Goal: Task Accomplishment & Management: Use online tool/utility

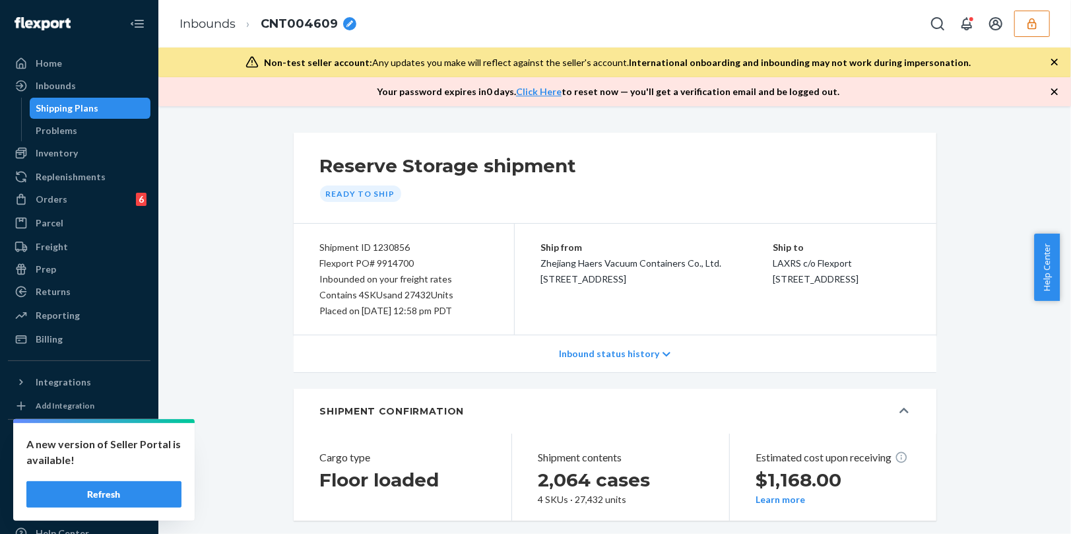
click at [1032, 24] on icon "button" at bounding box center [1031, 23] width 13 height 13
click at [1002, 24] on icon "Open account menu" at bounding box center [995, 23] width 13 height 13
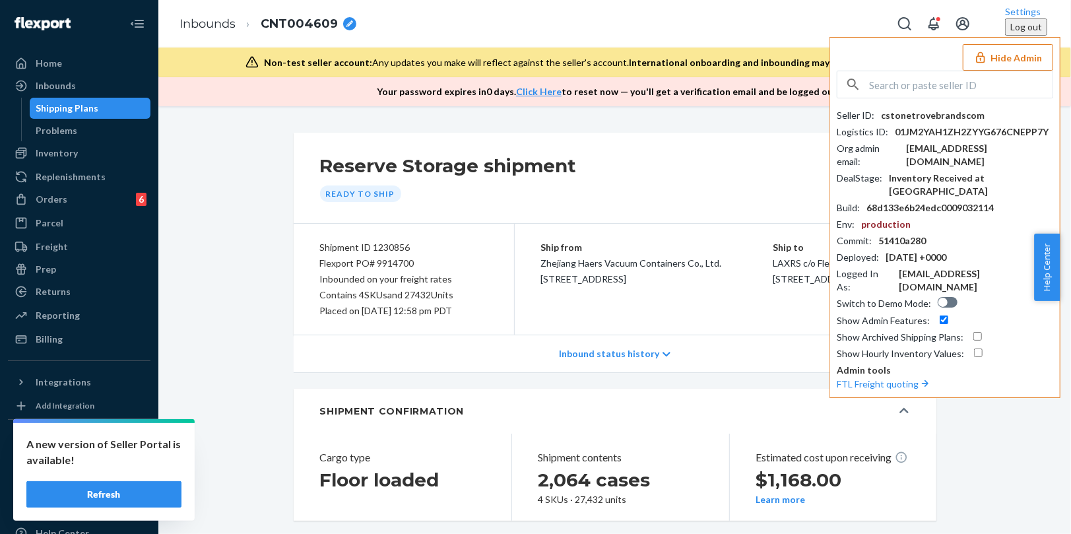
click at [919, 84] on input "text" at bounding box center [960, 84] width 183 height 26
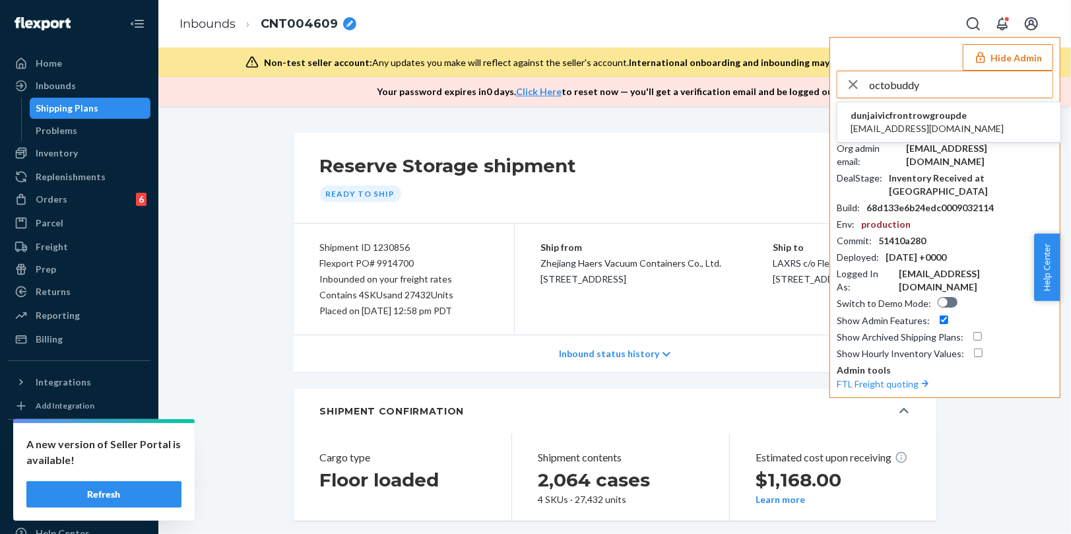
type input "octobuddy"
click at [943, 119] on span "dunjaivicfrontrowgroupde" at bounding box center [926, 115] width 153 height 13
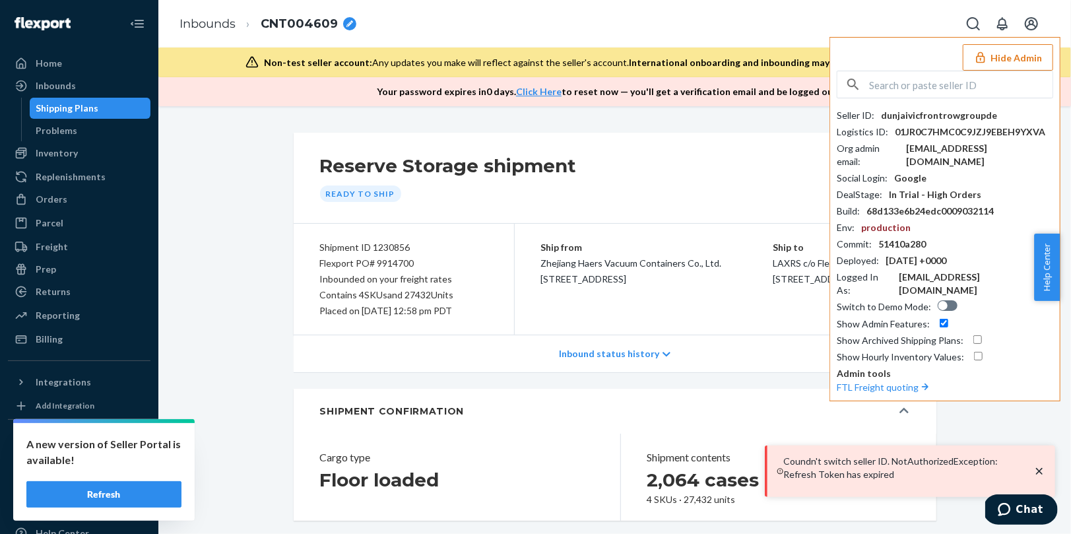
click at [730, 412] on div "SHIPMENT CONFIRMATION" at bounding box center [605, 410] width 571 height 13
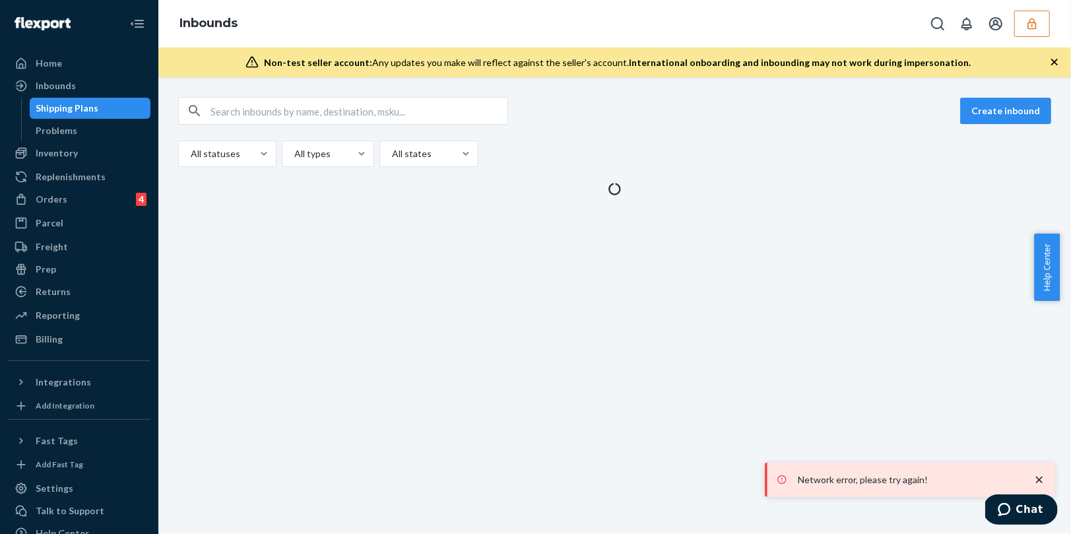
click at [1037, 480] on icon "close toast" at bounding box center [1039, 479] width 13 height 13
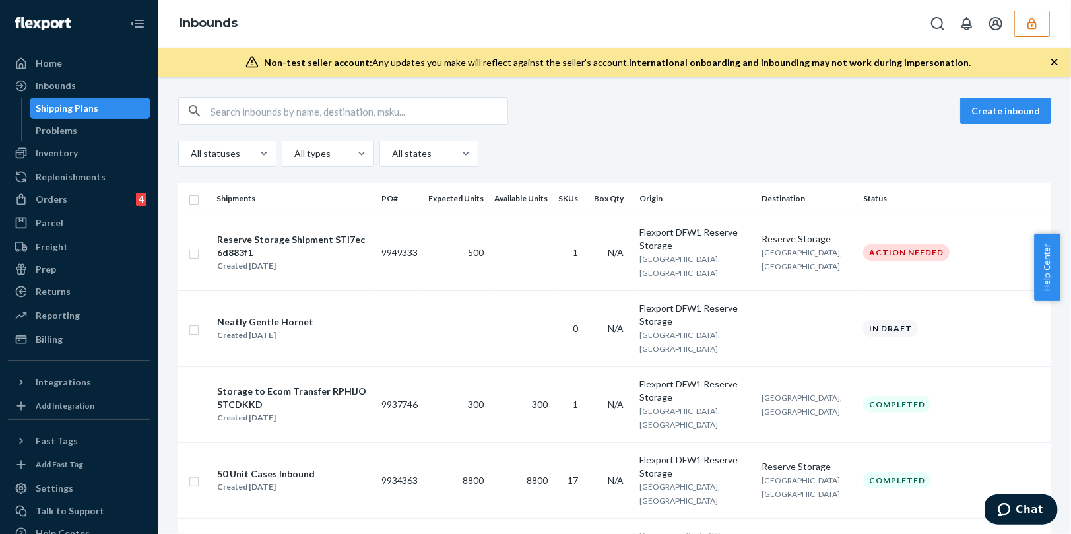
click at [1036, 38] on div "Inbounds" at bounding box center [614, 24] width 912 height 48
click at [1032, 28] on icon "button" at bounding box center [1031, 23] width 13 height 13
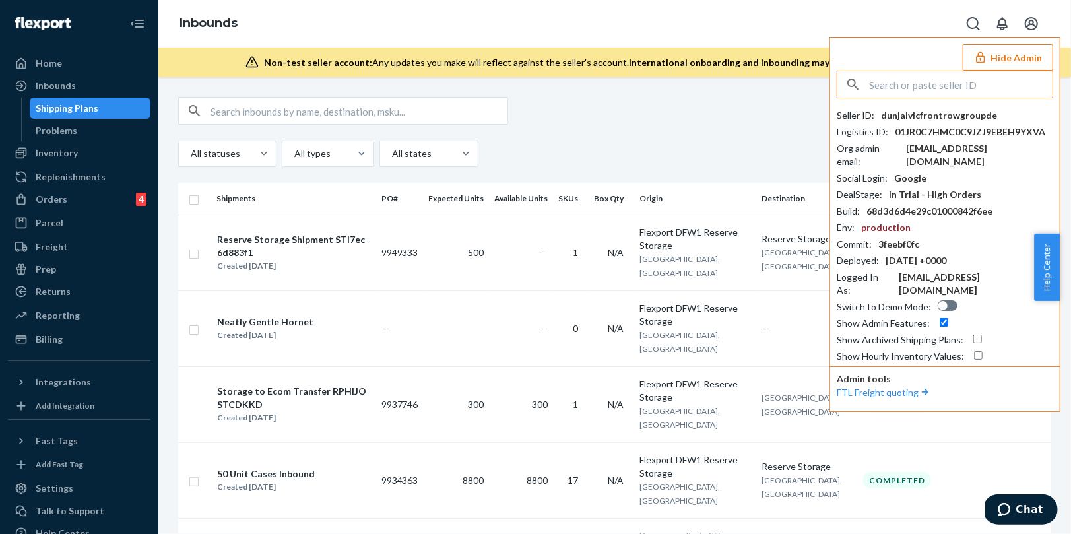
click at [631, 141] on div "All statuses All types All states" at bounding box center [614, 154] width 873 height 26
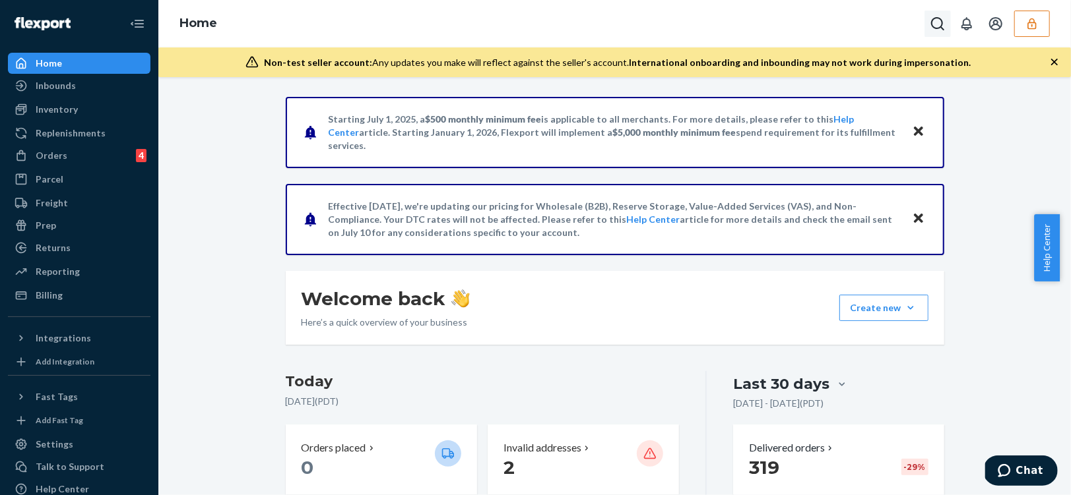
click at [939, 22] on icon "Open Search Box" at bounding box center [938, 24] width 16 height 16
click at [61, 78] on div "Inbounds" at bounding box center [79, 86] width 140 height 18
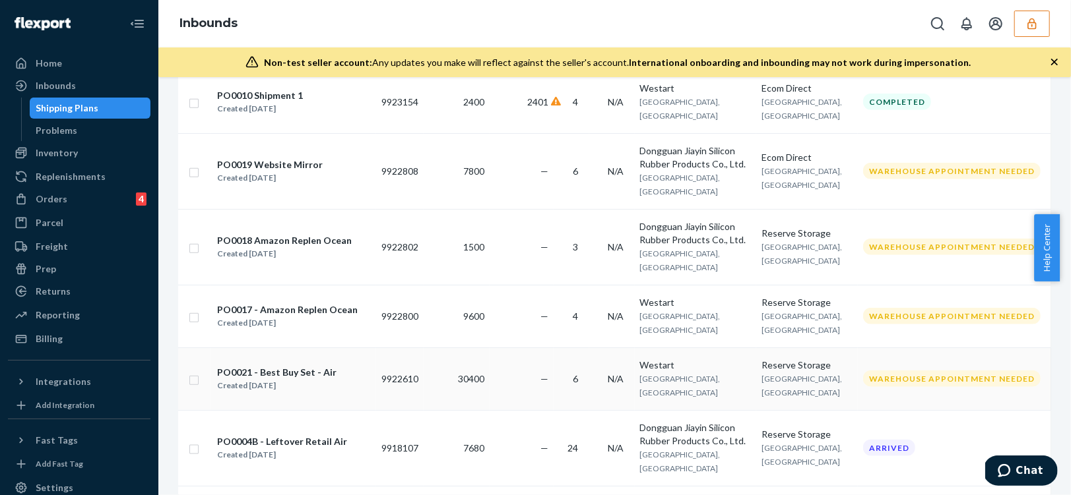
scroll to position [895, 0]
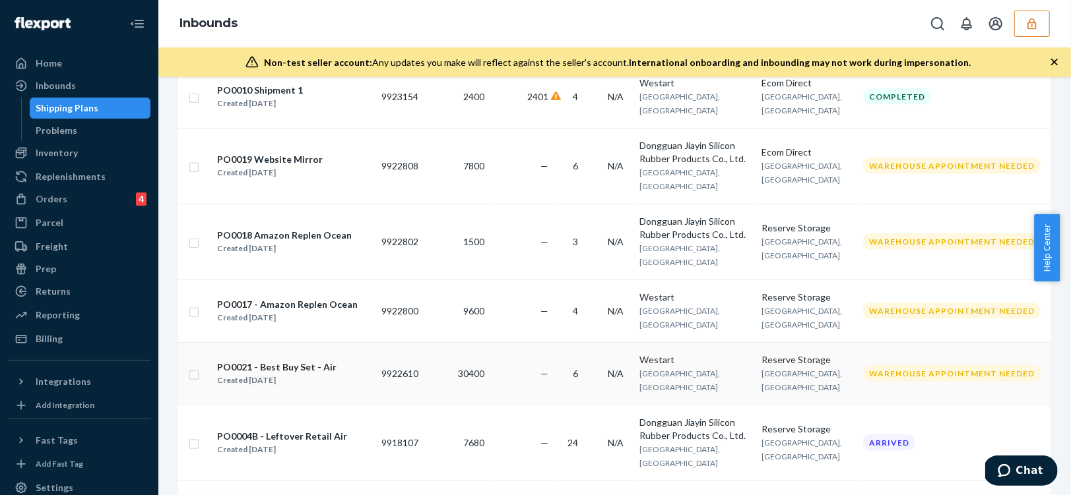
click at [302, 374] on div "Created [DATE]" at bounding box center [276, 380] width 119 height 13
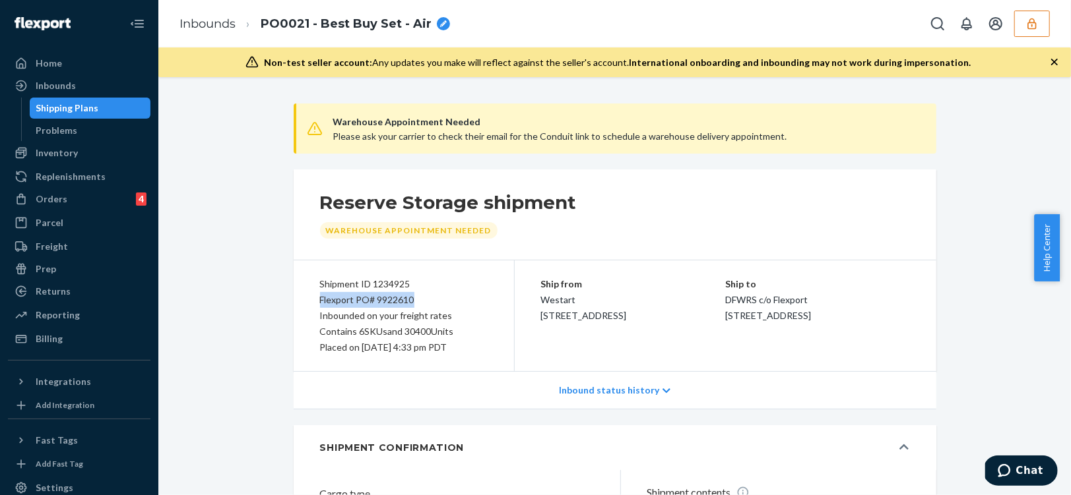
drag, startPoint x: 406, startPoint y: 298, endPoint x: 277, endPoint y: 298, distance: 129.3
copy div "Flexport PO# 9922610"
click at [73, 112] on div "Shipping Plans" at bounding box center [67, 108] width 63 height 13
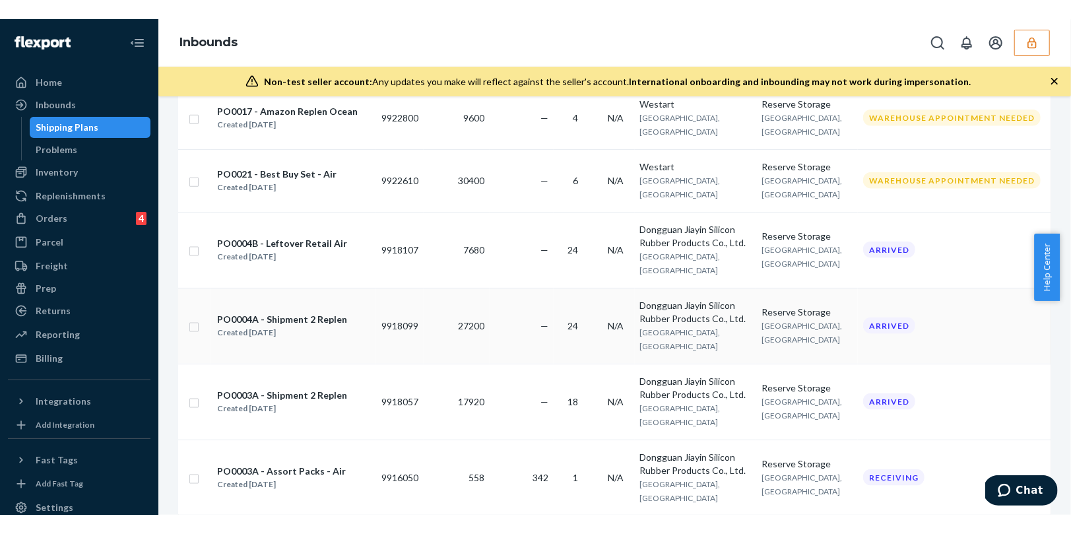
scroll to position [1118, 0]
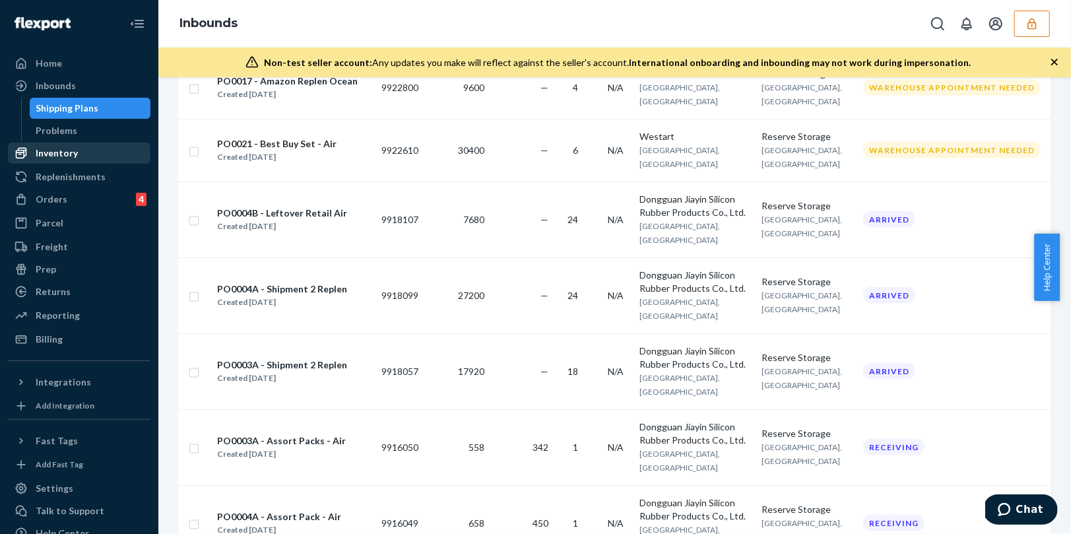
click at [49, 155] on div "Inventory" at bounding box center [57, 152] width 42 height 13
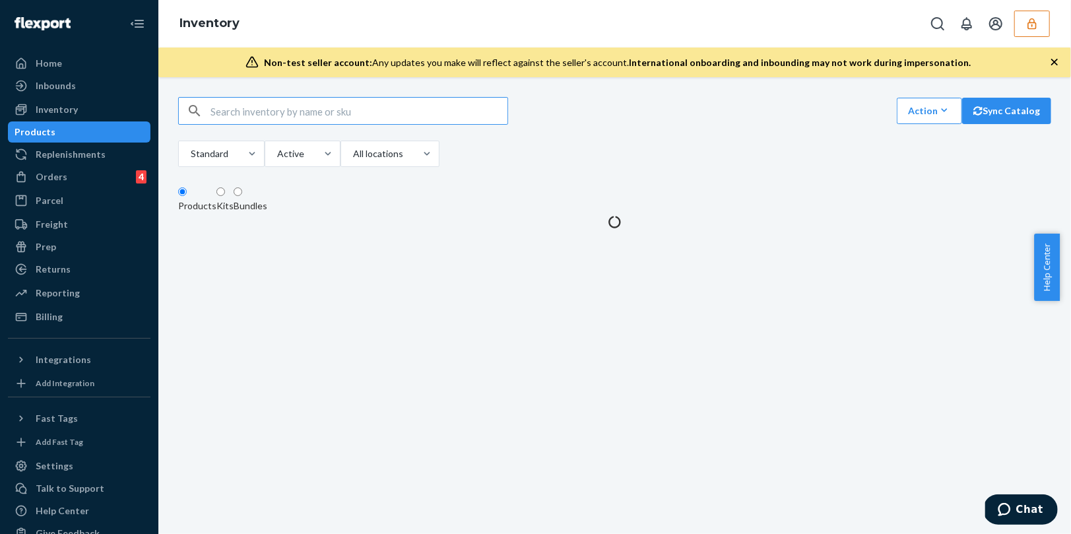
click at [268, 120] on input "text" at bounding box center [358, 111] width 297 height 26
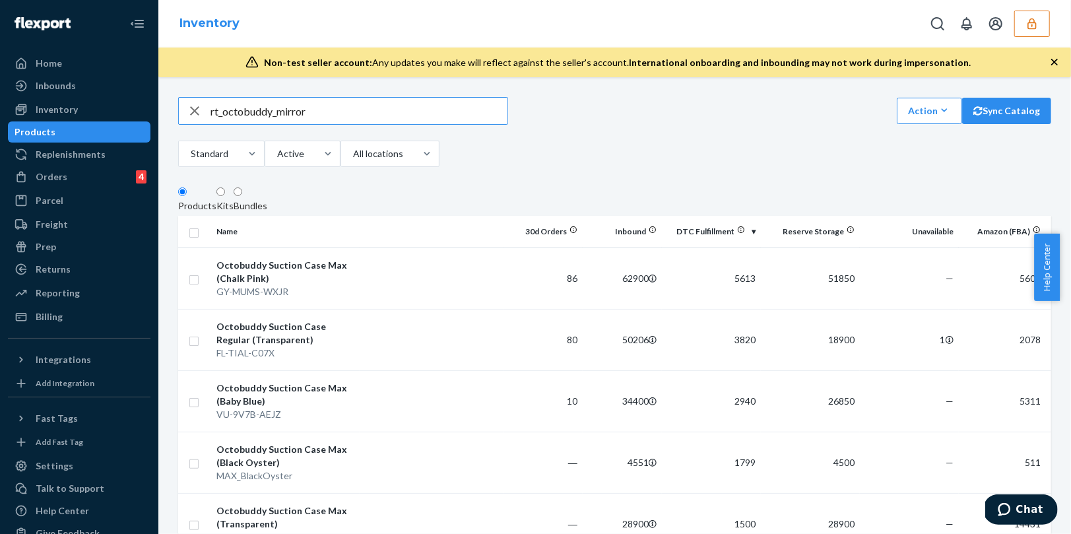
type input "rt_octobuddy_mirror"
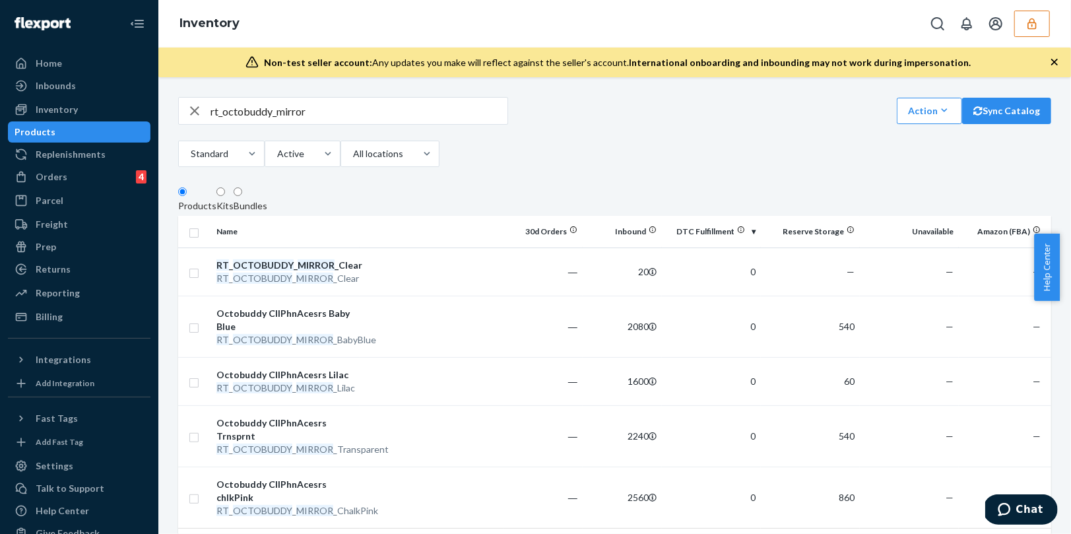
scroll to position [83, 0]
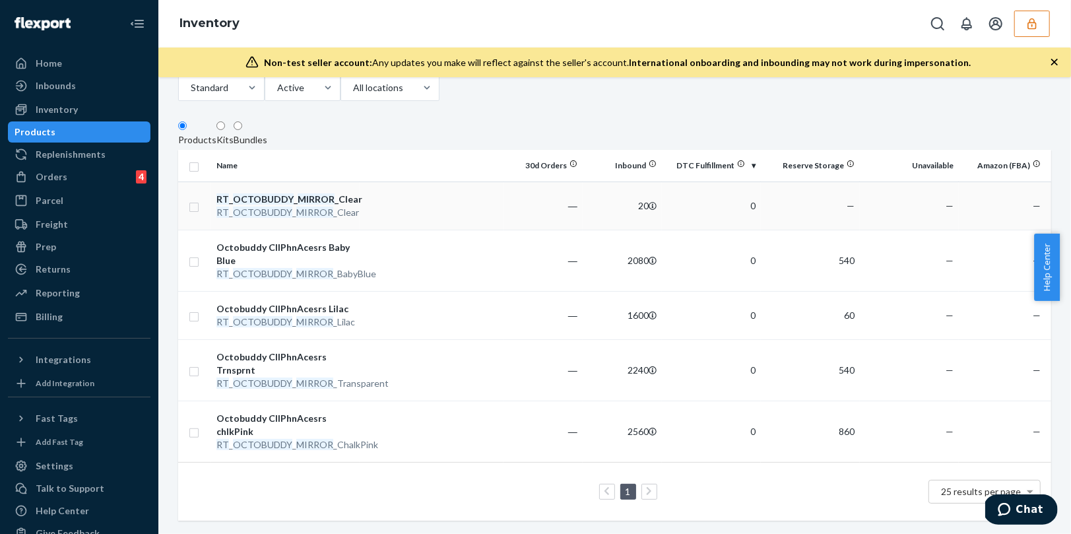
click at [419, 195] on td at bounding box center [432, 205] width 144 height 48
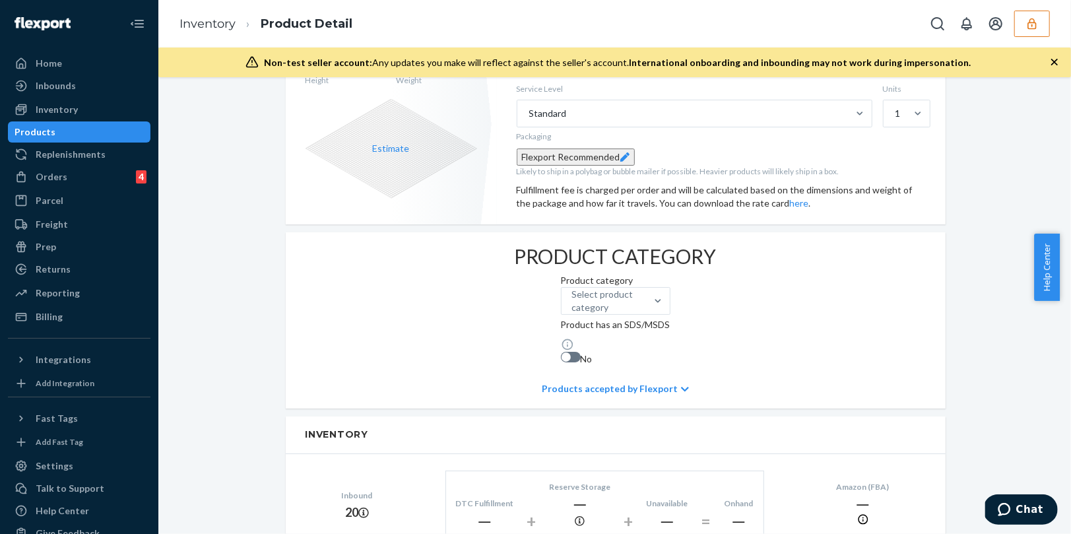
scroll to position [289, 0]
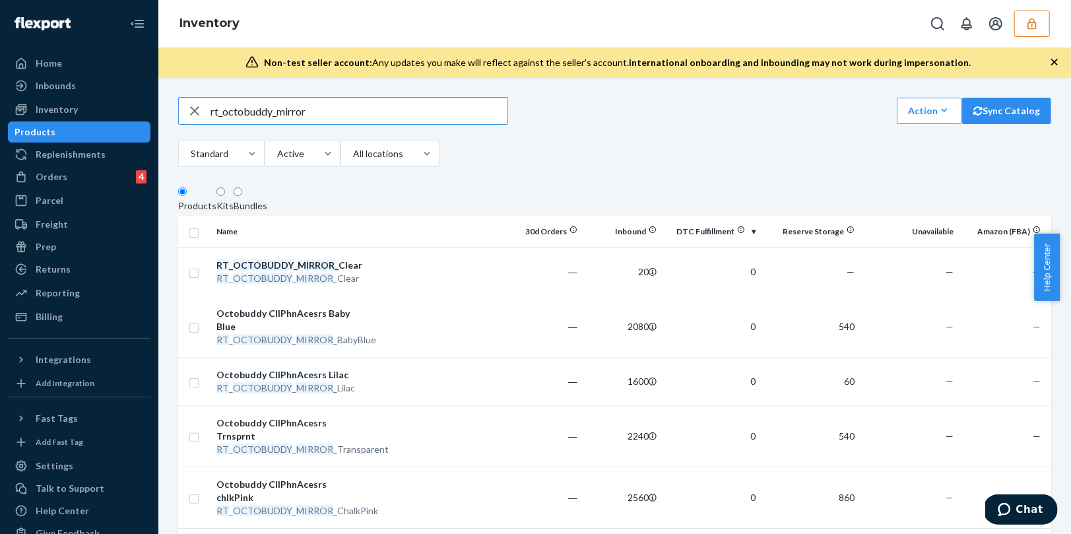
scroll to position [83, 0]
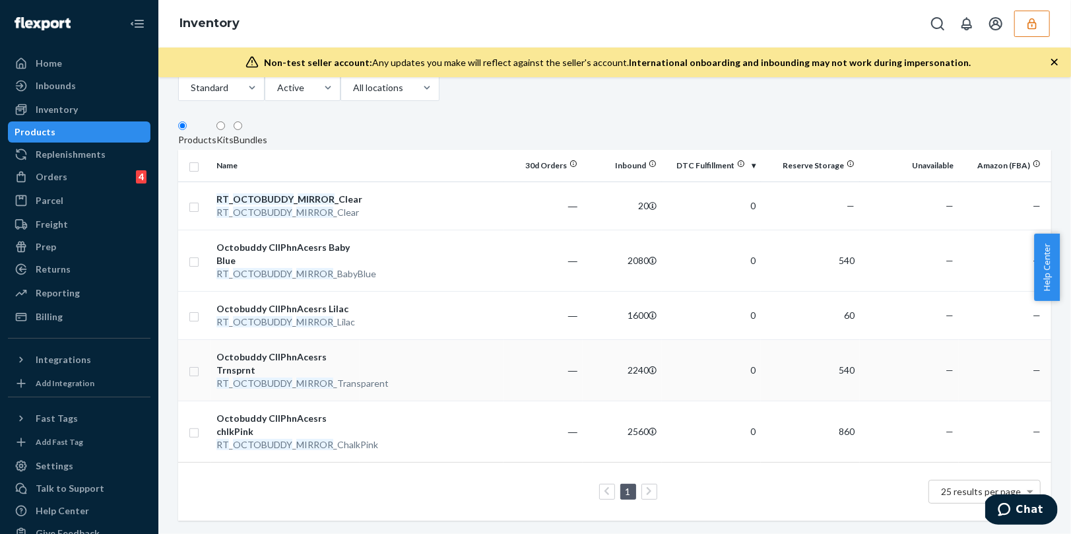
click at [444, 377] on td at bounding box center [432, 369] width 144 height 61
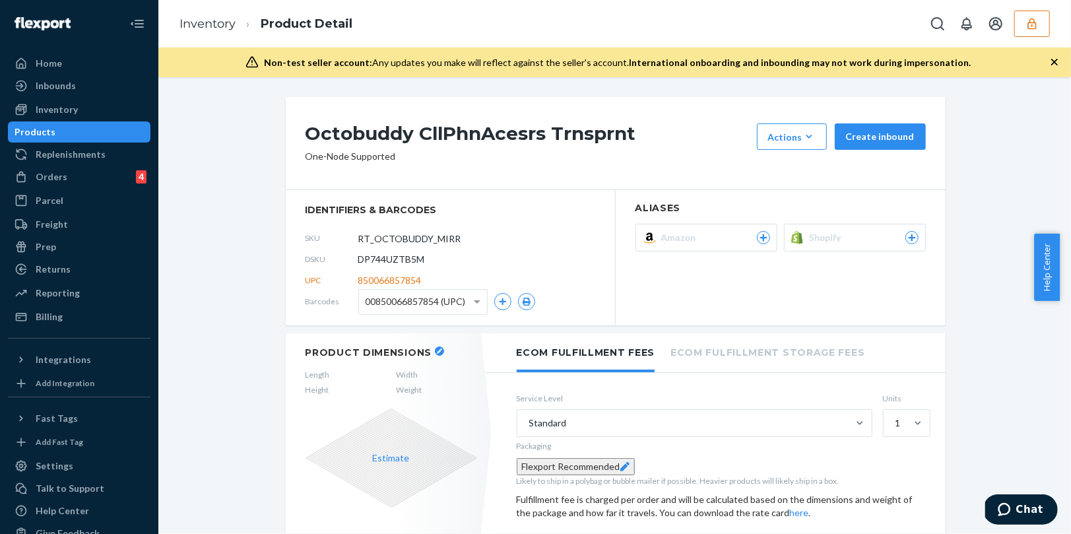
click at [393, 309] on span "00850066857854 (UPC)" at bounding box center [416, 301] width 100 height 22
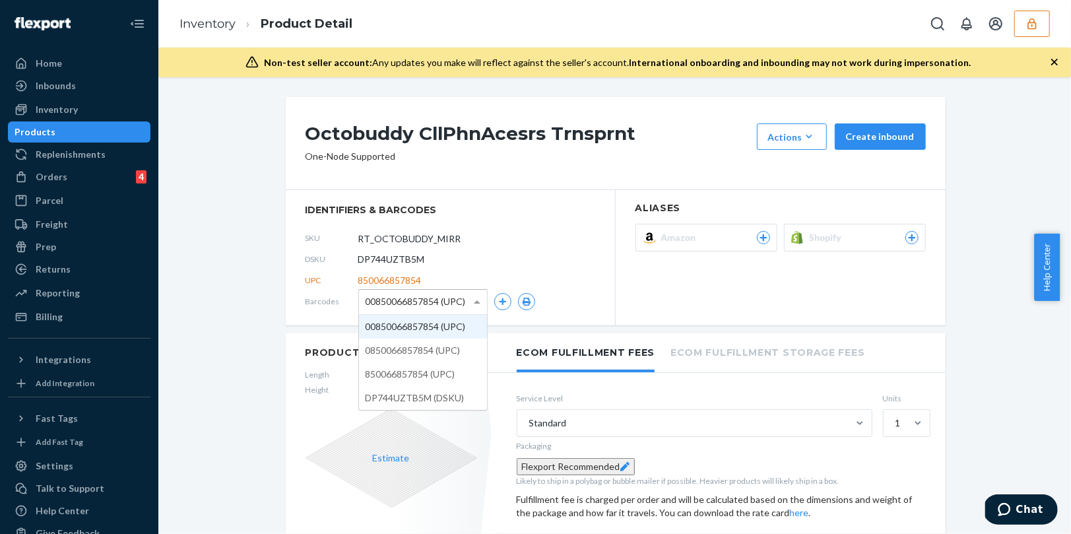
click at [393, 309] on span "00850066857854 (UPC)" at bounding box center [416, 301] width 100 height 22
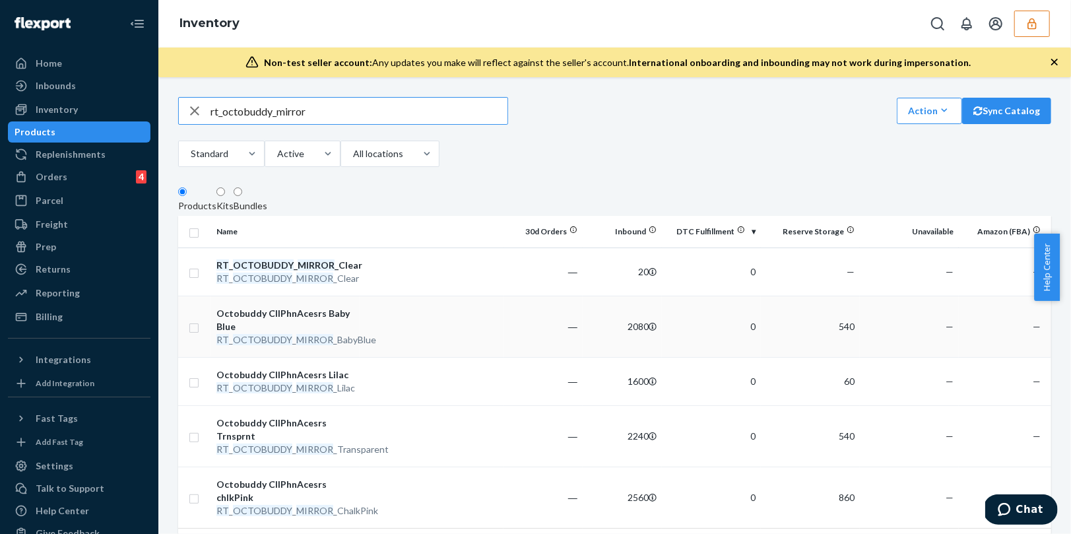
scroll to position [83, 0]
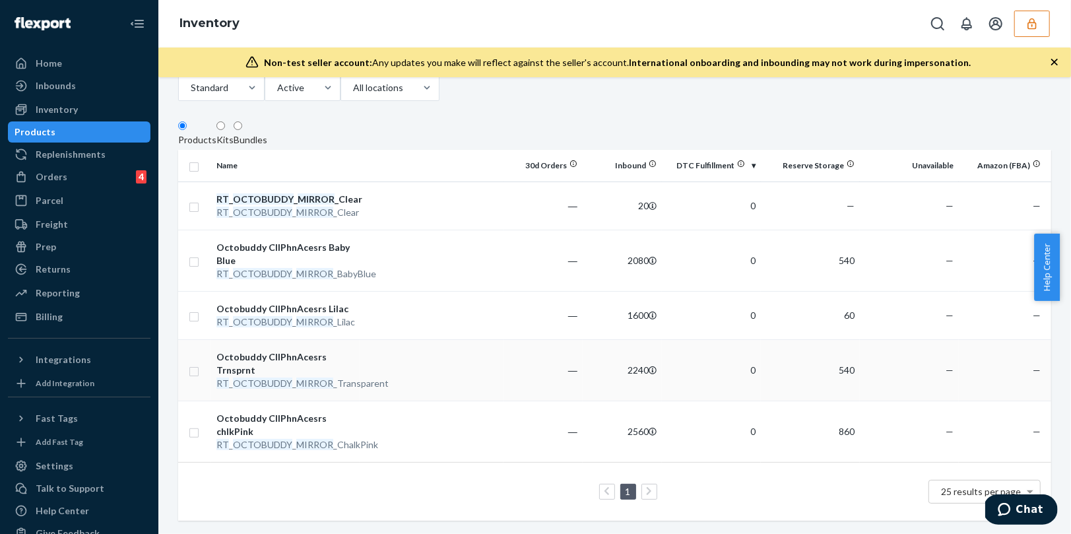
click at [382, 369] on td at bounding box center [432, 369] width 144 height 61
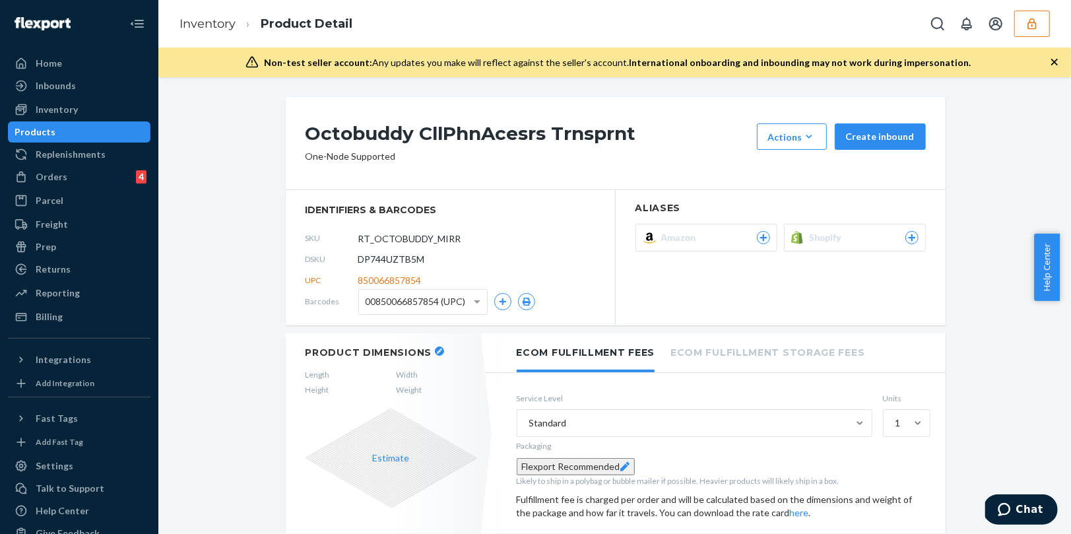
click at [103, 135] on div "Products" at bounding box center [79, 132] width 140 height 18
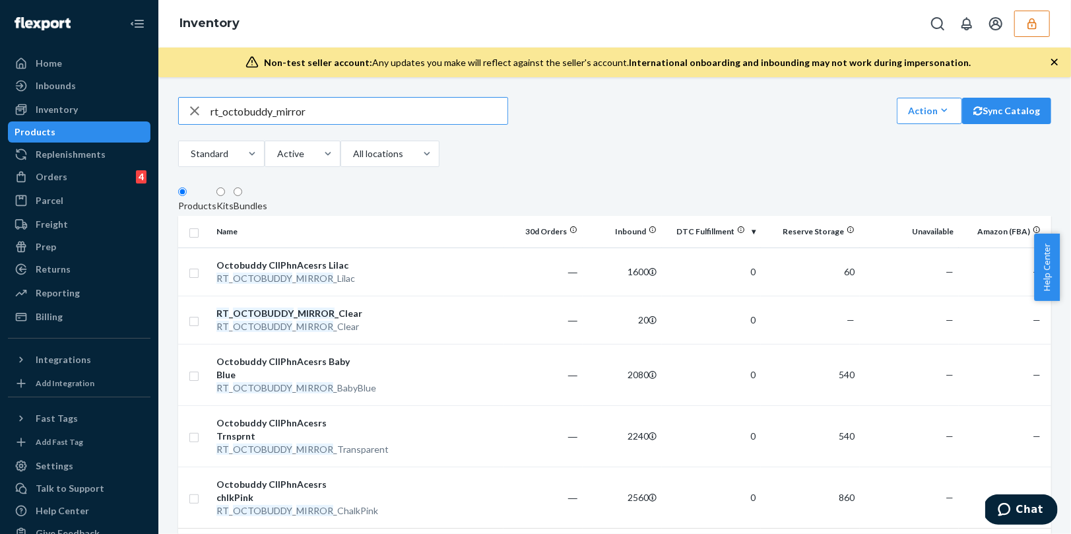
click at [329, 120] on input "rt_octobuddy_mirror" at bounding box center [358, 111] width 297 height 26
click at [346, 121] on input "rt_octobuddy_mirror\" at bounding box center [358, 111] width 297 height 26
type input "rt_octobuddy_mirror"
click at [413, 339] on td at bounding box center [432, 320] width 144 height 48
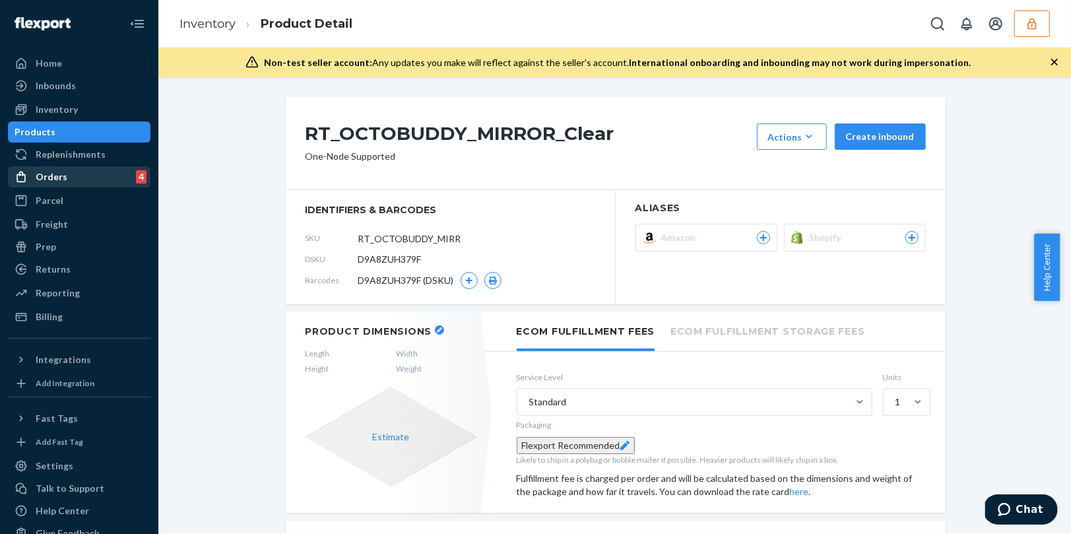
click at [64, 181] on div "Orders" at bounding box center [52, 176] width 32 height 13
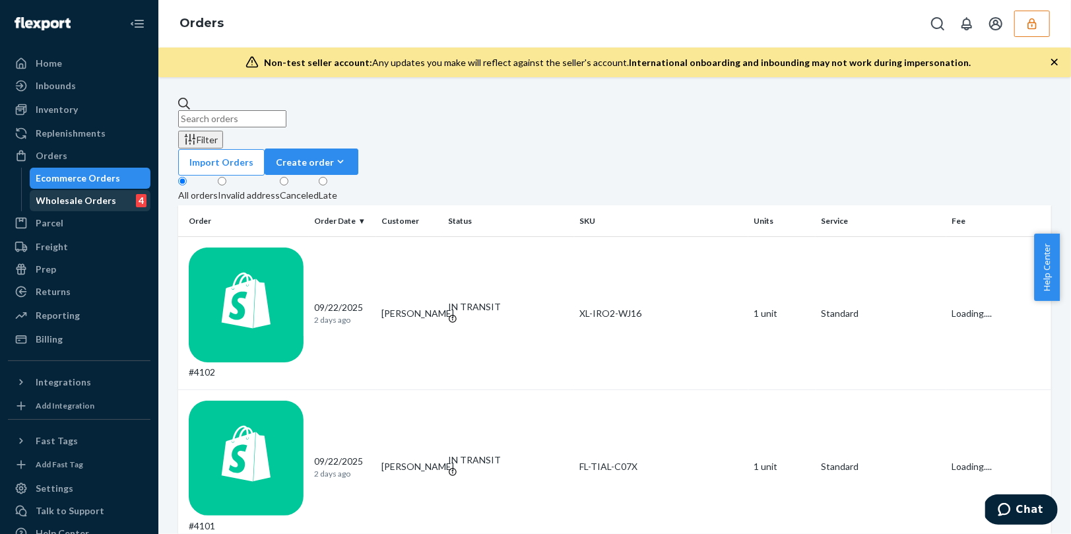
click at [77, 208] on div "Wholesale Orders 4" at bounding box center [90, 200] width 119 height 18
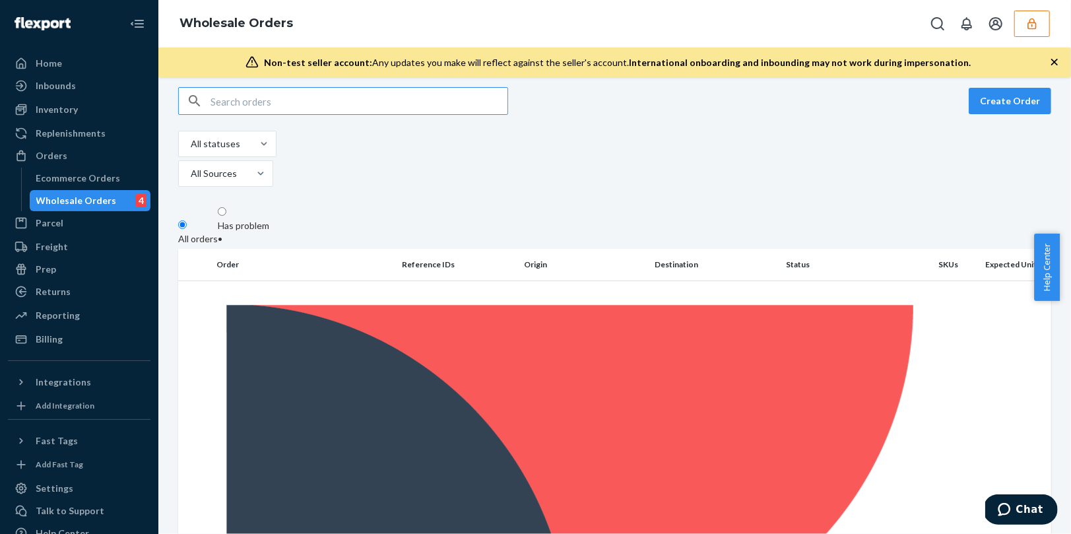
scroll to position [11, 0]
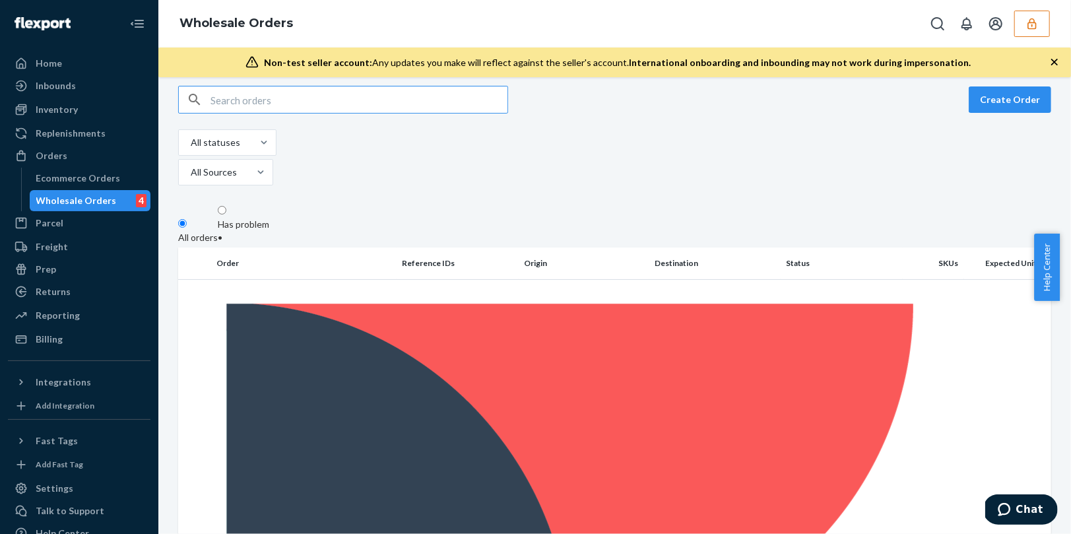
click at [255, 218] on div "Has problem •" at bounding box center [243, 231] width 51 height 26
click at [226, 206] on input "Has problem •" at bounding box center [222, 210] width 9 height 9
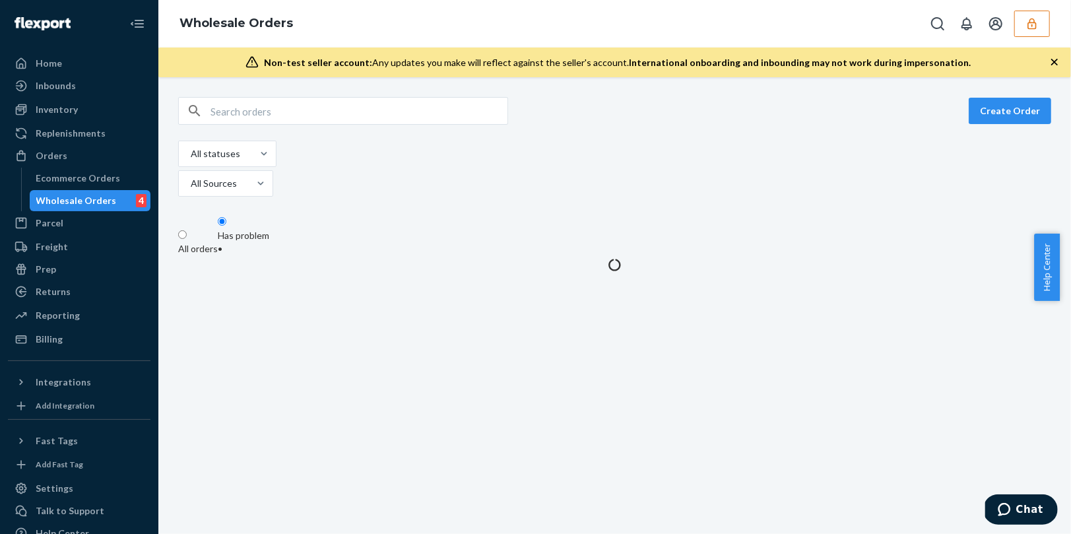
scroll to position [0, 0]
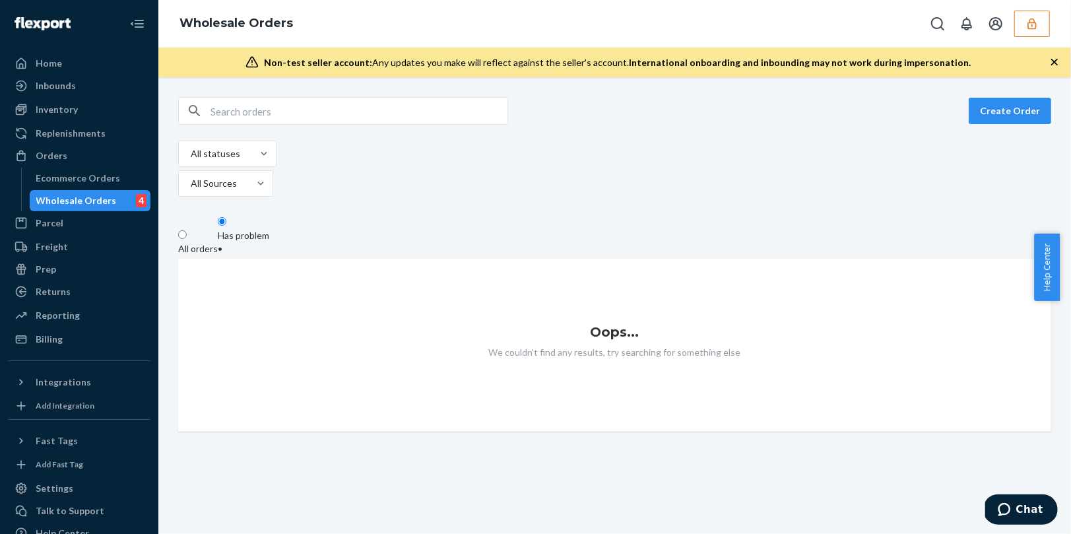
click at [194, 242] on div "All orders" at bounding box center [198, 248] width 40 height 13
click at [187, 230] on input "All orders" at bounding box center [182, 234] width 9 height 9
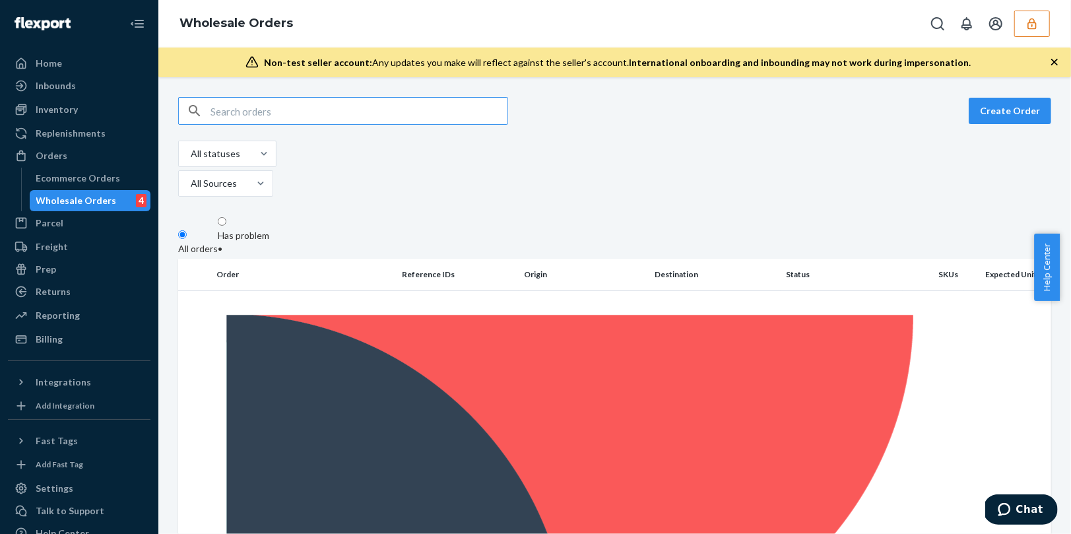
click at [100, 201] on div "Wholesale Orders" at bounding box center [76, 200] width 80 height 13
click at [65, 198] on div "Wholesale Orders" at bounding box center [76, 200] width 80 height 13
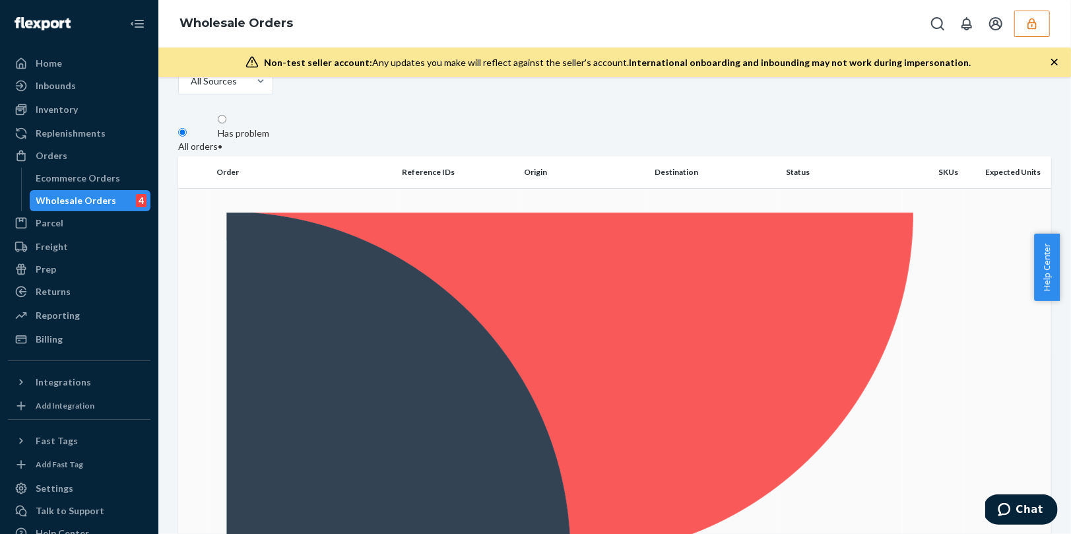
scroll to position [104, 0]
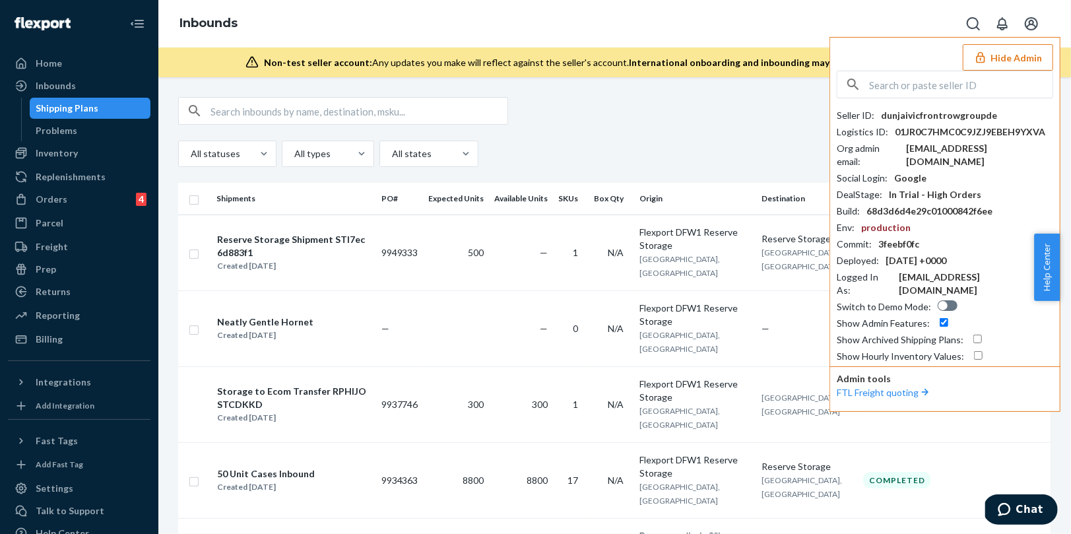
click at [953, 82] on input "text" at bounding box center [960, 84] width 183 height 26
type input "o"
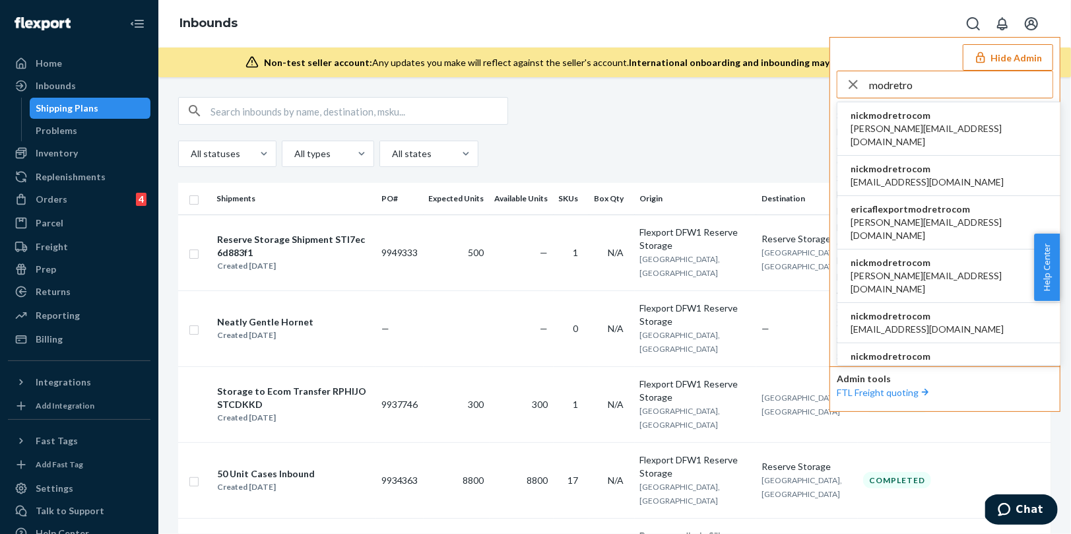
type input "modretro"
click at [916, 123] on span "[PERSON_NAME][EMAIL_ADDRESS][DOMAIN_NAME]" at bounding box center [948, 135] width 197 height 26
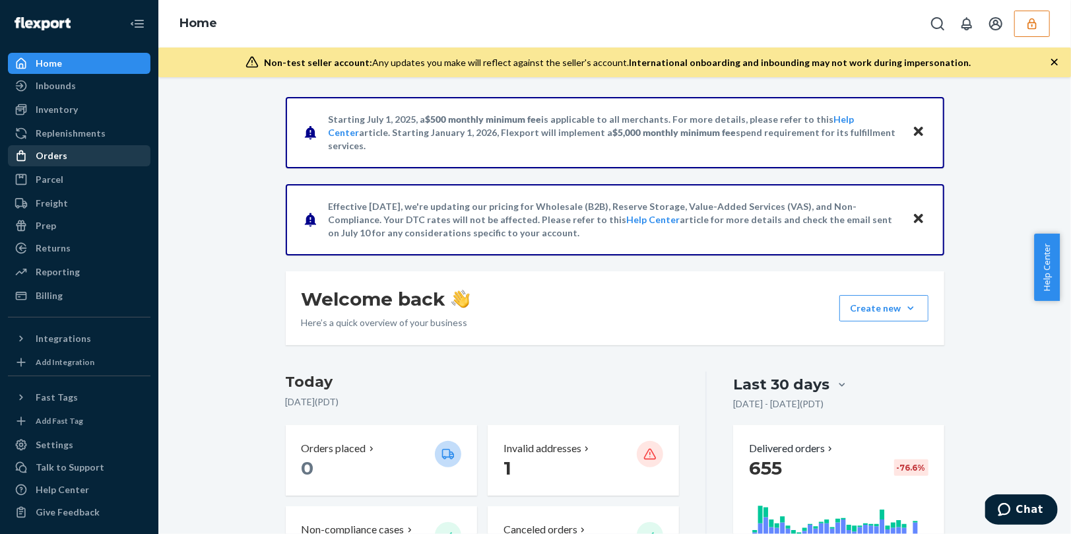
click at [55, 153] on div "Orders" at bounding box center [52, 155] width 32 height 13
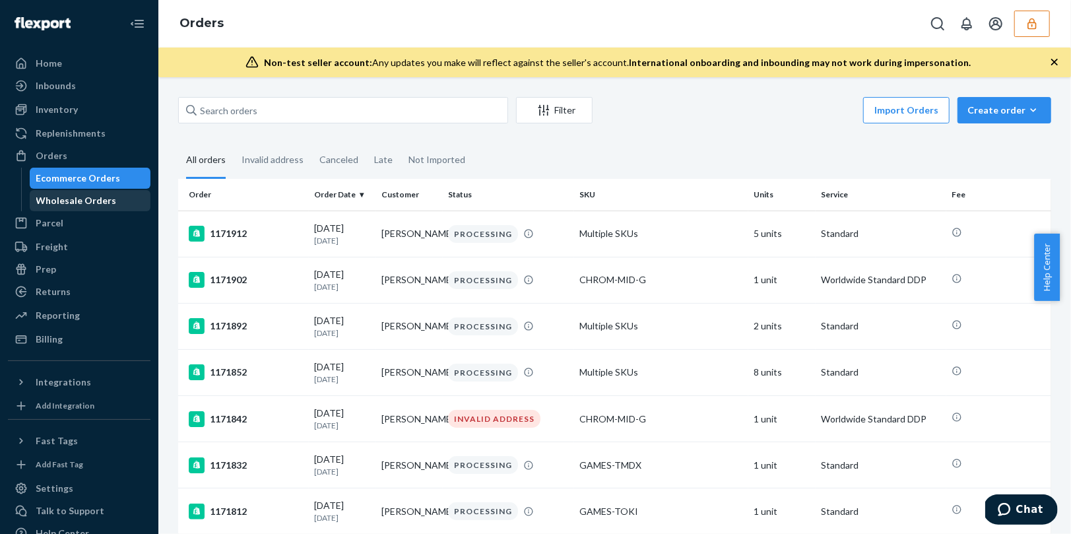
click at [75, 197] on div "Wholesale Orders" at bounding box center [76, 200] width 80 height 13
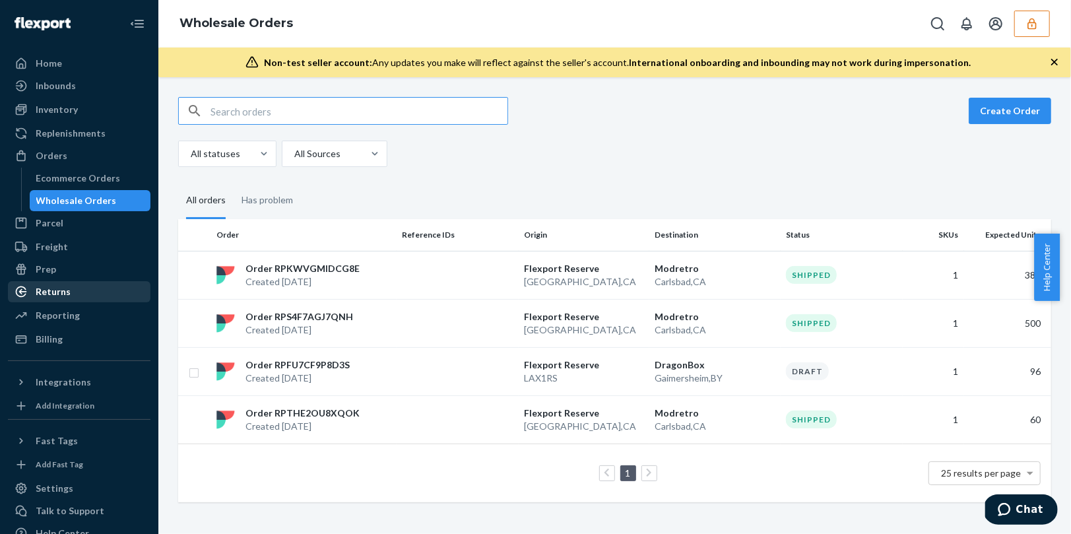
click at [60, 292] on div "Returns" at bounding box center [53, 291] width 35 height 13
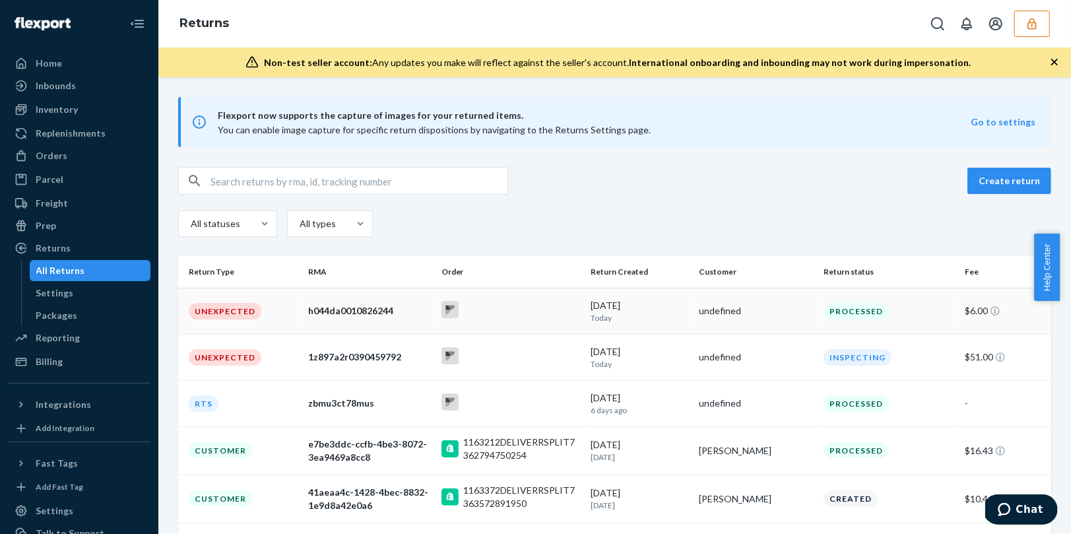
click at [546, 315] on div at bounding box center [510, 311] width 139 height 20
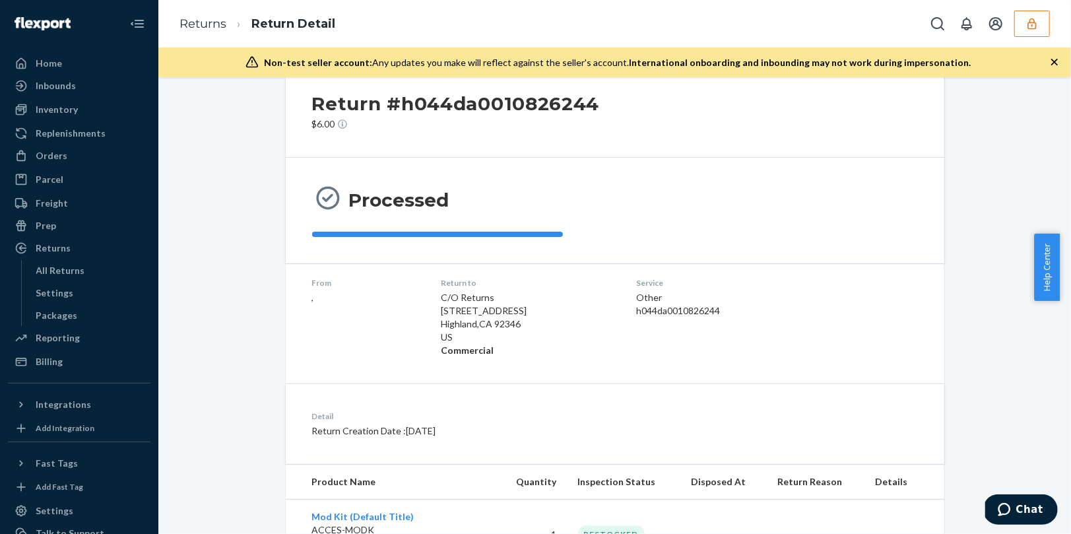
scroll to position [42, 0]
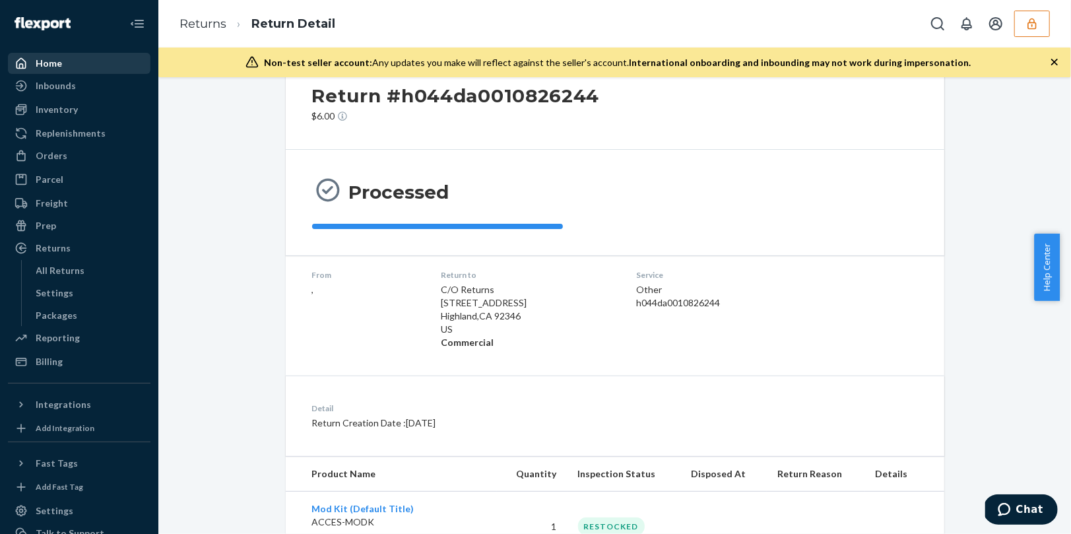
click at [78, 63] on div "Home" at bounding box center [79, 63] width 140 height 18
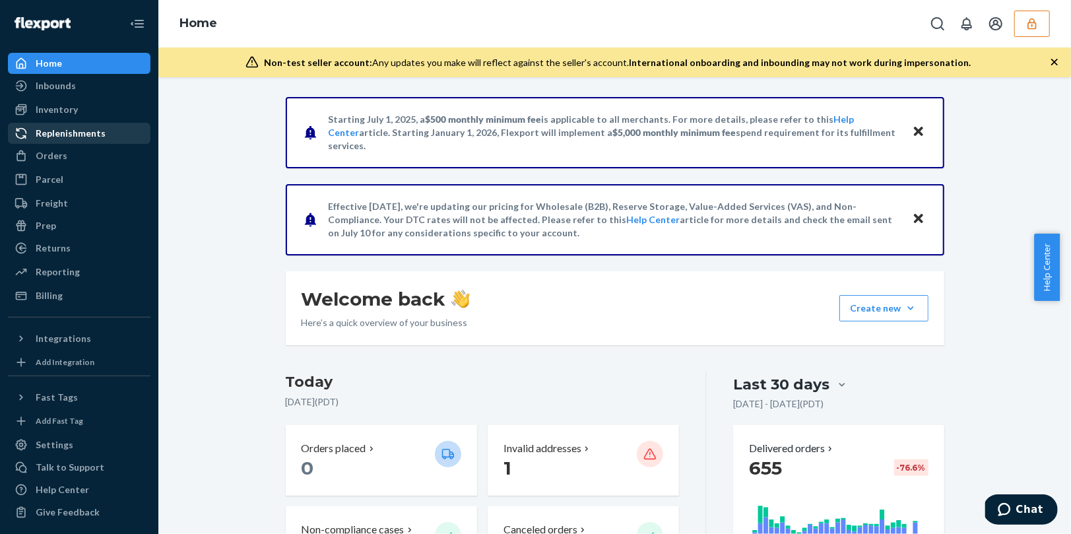
click at [69, 134] on div "Replenishments" at bounding box center [71, 133] width 70 height 13
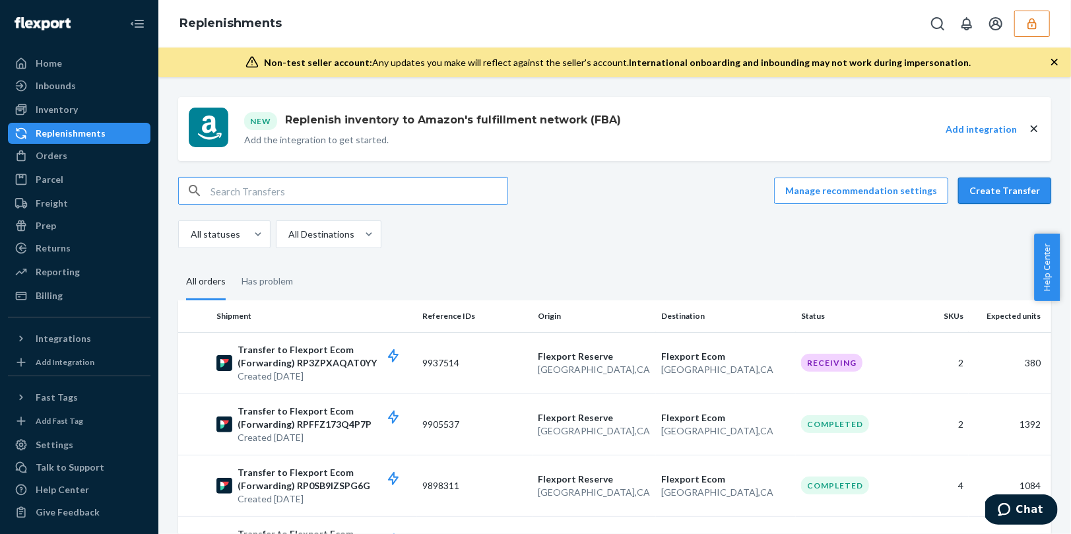
click at [970, 185] on button "Create Transfer" at bounding box center [1004, 190] width 93 height 26
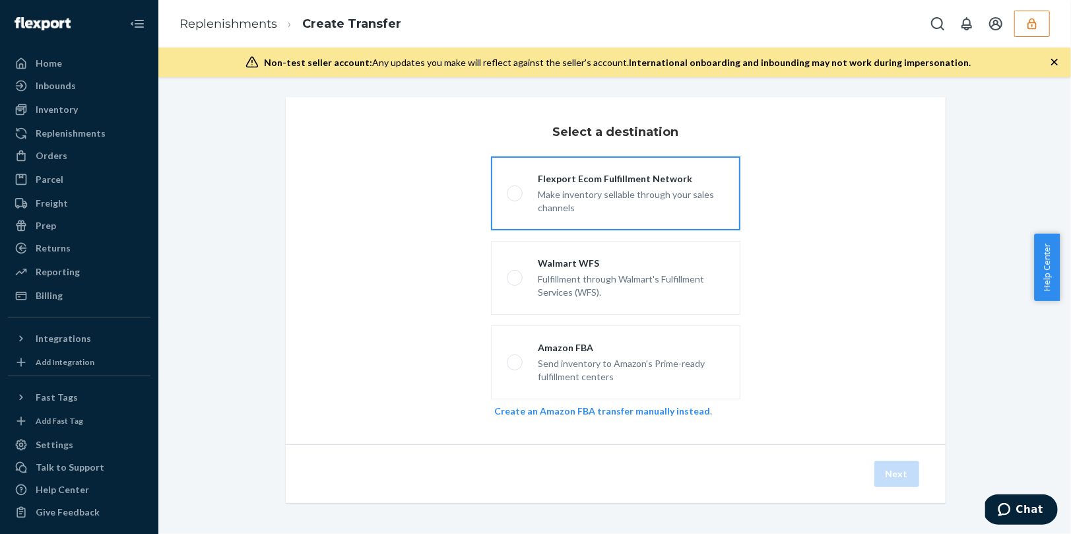
click at [620, 205] on div "Make inventory sellable through your sales channels" at bounding box center [631, 199] width 186 height 29
click at [515, 198] on input "Flexport Ecom Fulfillment Network Make inventory sellable through your sales ch…" at bounding box center [511, 193] width 9 height 9
radio input "true"
click at [884, 466] on button "Next" at bounding box center [896, 474] width 45 height 26
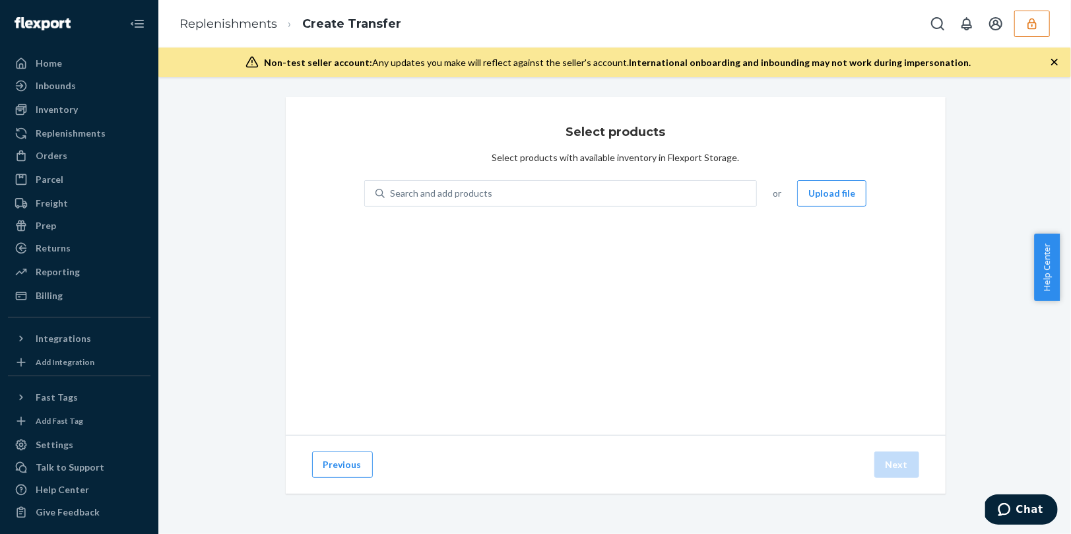
click at [1037, 28] on icon "button" at bounding box center [1031, 23] width 13 height 13
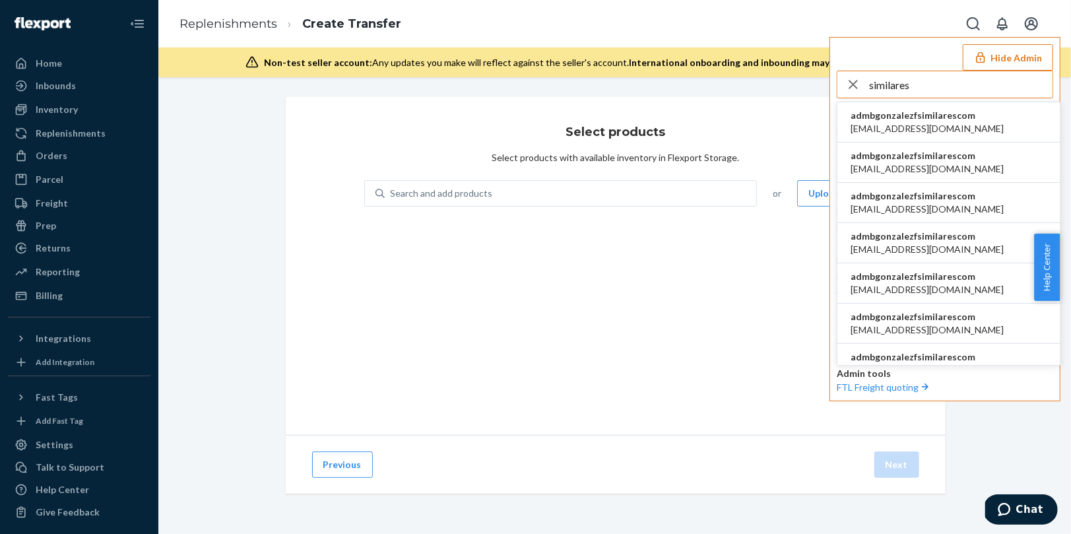
type input "similares"
click at [961, 110] on span "admbgonzalezfsimilarescom" at bounding box center [926, 115] width 153 height 13
